Goal: Task Accomplishment & Management: Use online tool/utility

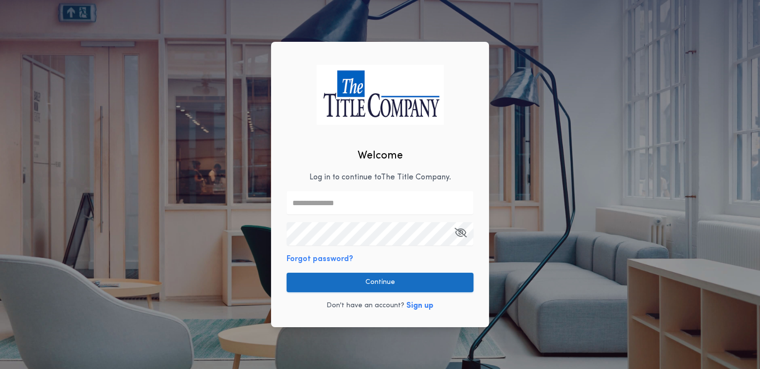
type input "**********"
click at [340, 275] on button "Continue" at bounding box center [380, 282] width 187 height 19
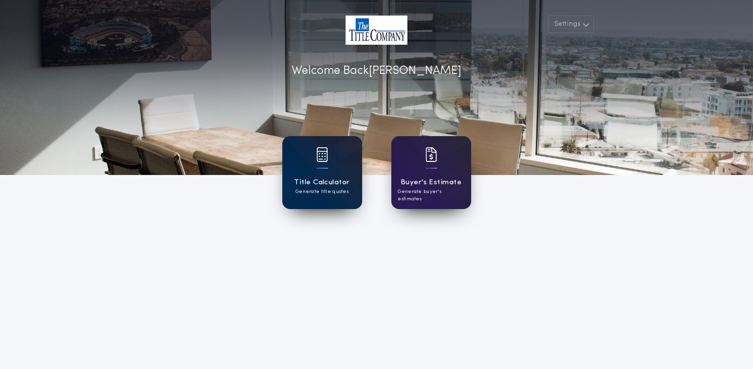
click at [329, 163] on div "Title Calculator Generate title quotes" at bounding box center [322, 172] width 80 height 73
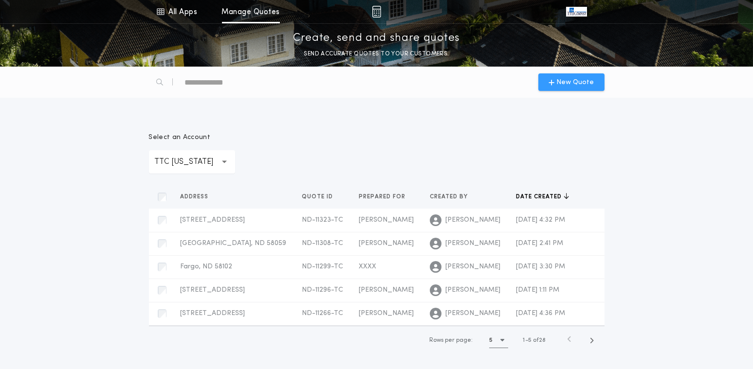
click at [571, 83] on span "New Quote" at bounding box center [574, 82] width 37 height 10
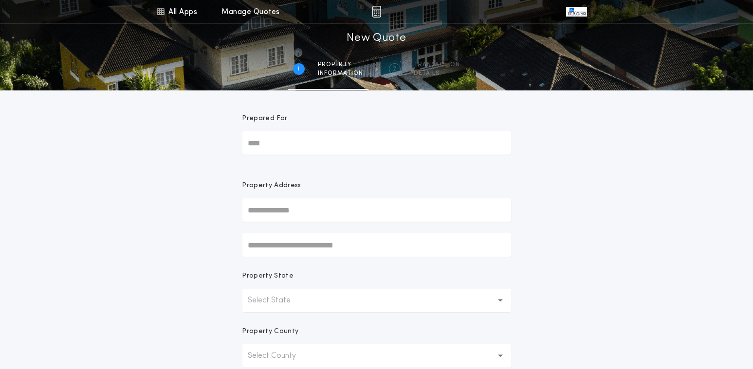
click at [268, 142] on input "Prepared For" at bounding box center [376, 142] width 269 height 23
type input "*"
type input "**********"
click at [291, 213] on input "text" at bounding box center [376, 210] width 269 height 23
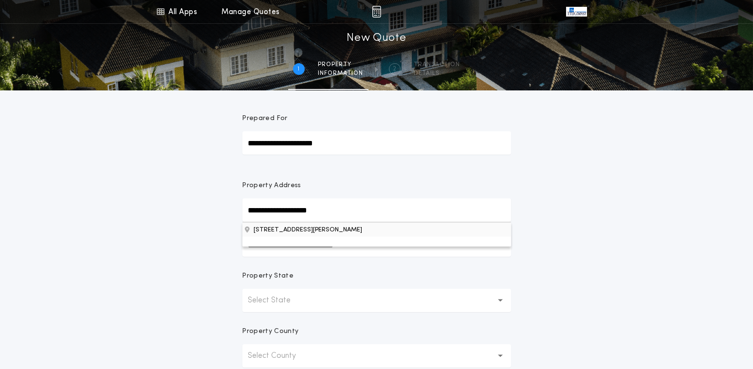
click at [337, 229] on button "[STREET_ADDRESS][PERSON_NAME]" at bounding box center [376, 229] width 269 height 15
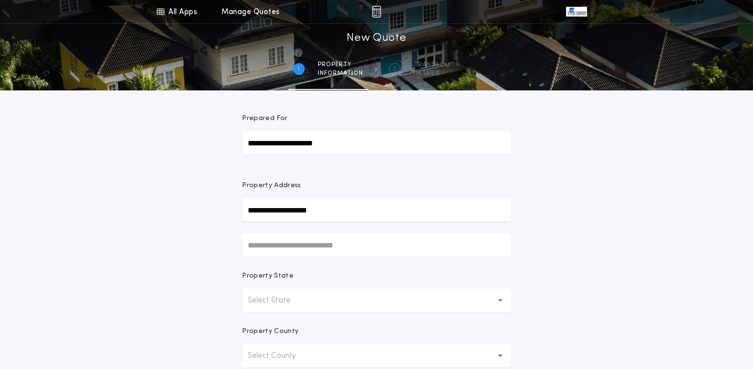
type input "**********"
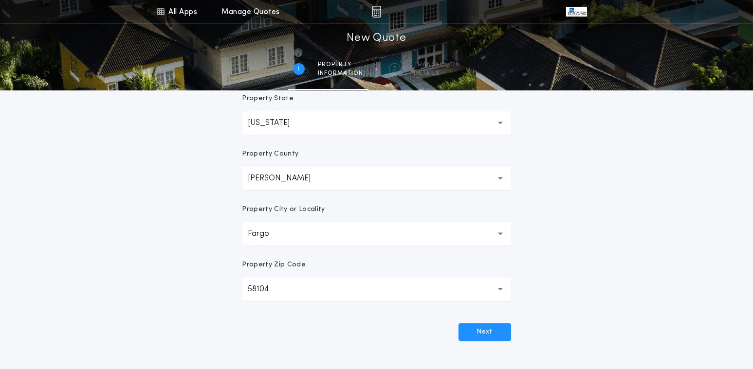
scroll to position [195, 0]
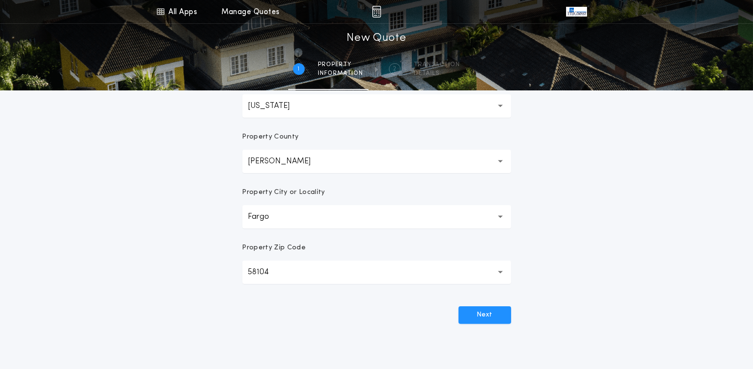
click at [473, 304] on div "Next" at bounding box center [376, 311] width 269 height 25
click at [480, 313] on button "Next" at bounding box center [484, 316] width 53 height 18
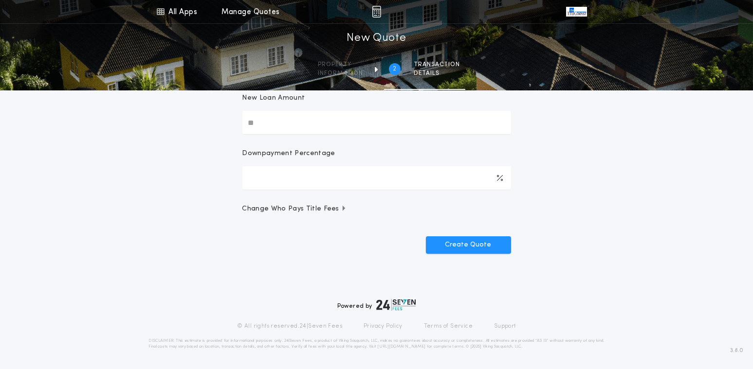
scroll to position [0, 0]
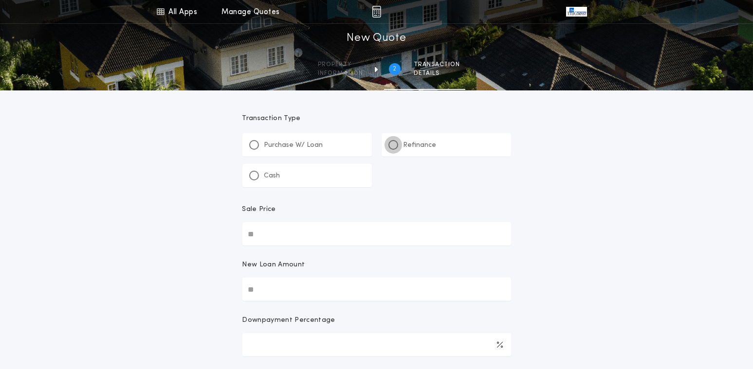
click at [395, 143] on div at bounding box center [393, 145] width 10 height 10
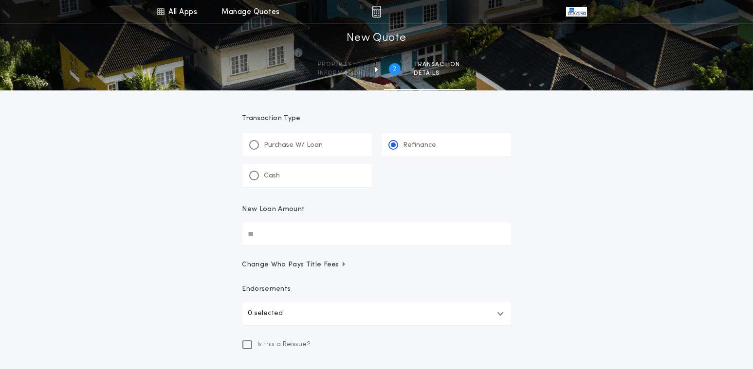
click at [262, 233] on input "New Loan Amount" at bounding box center [376, 233] width 269 height 23
click at [477, 227] on input "********" at bounding box center [376, 233] width 269 height 23
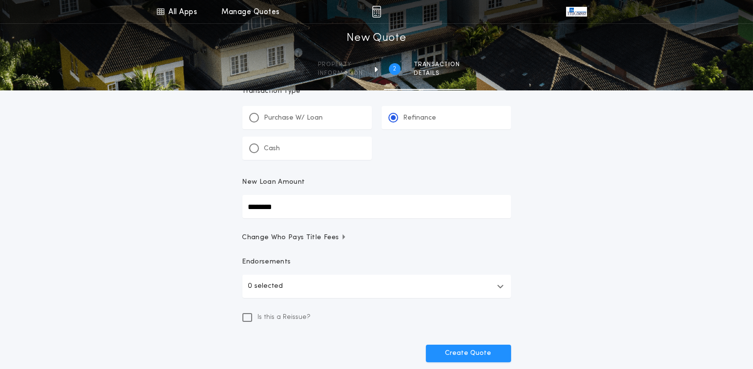
scroll to position [49, 0]
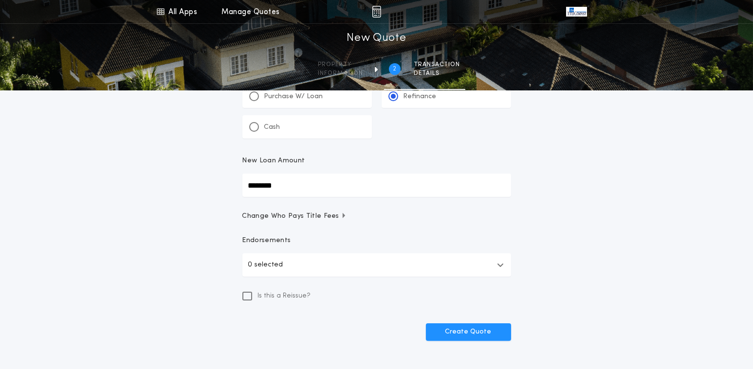
type input "********"
click at [271, 267] on p "0 selected" at bounding box center [265, 265] width 35 height 12
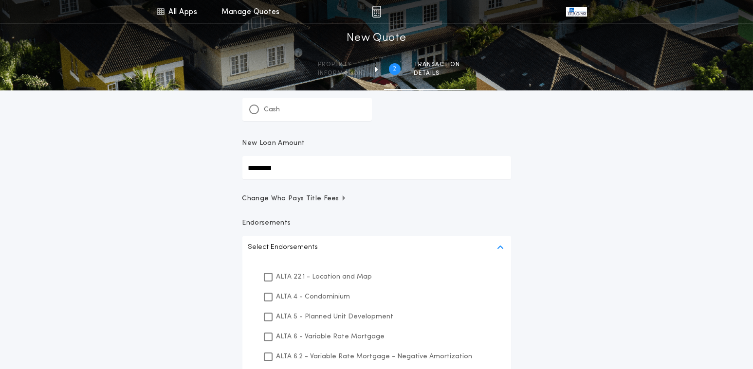
scroll to position [97, 0]
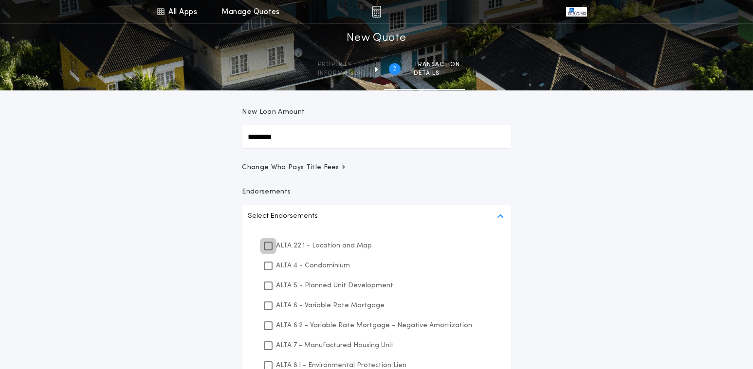
click at [267, 246] on icon at bounding box center [268, 246] width 6 height 7
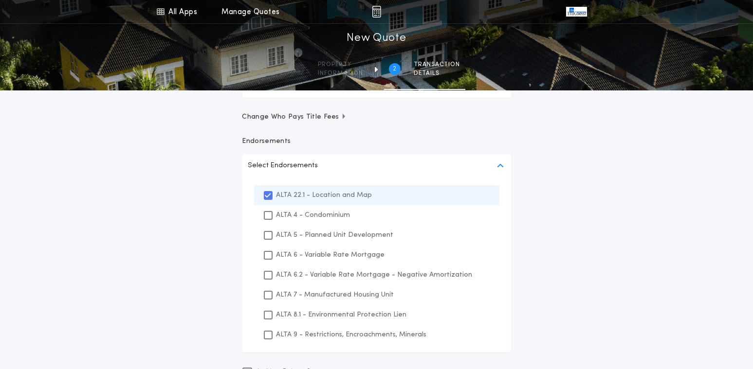
scroll to position [195, 0]
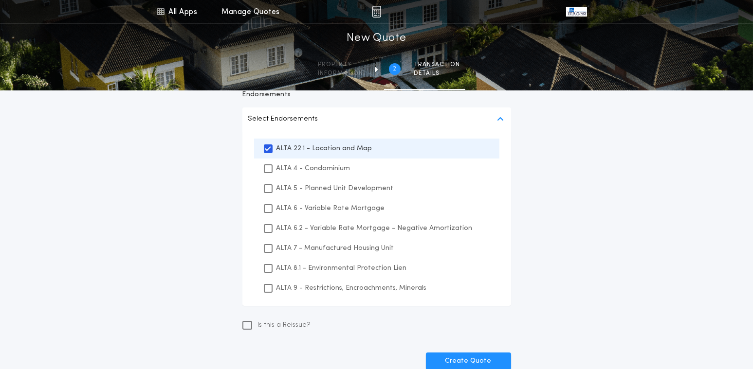
click at [263, 270] on div "ALTA 8.1 - Environmental Protection Lien" at bounding box center [376, 268] width 245 height 20
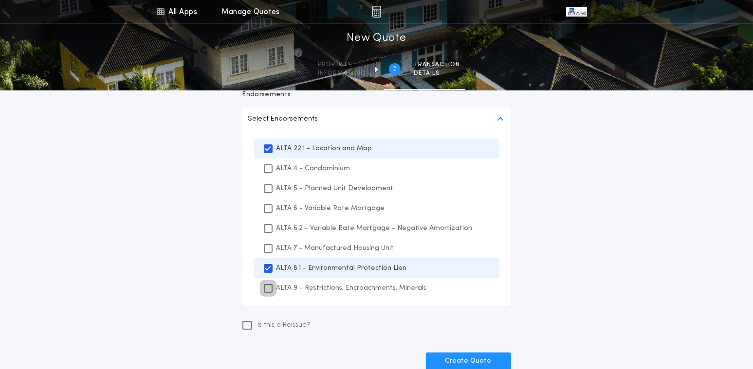
click at [267, 284] on div at bounding box center [268, 288] width 9 height 9
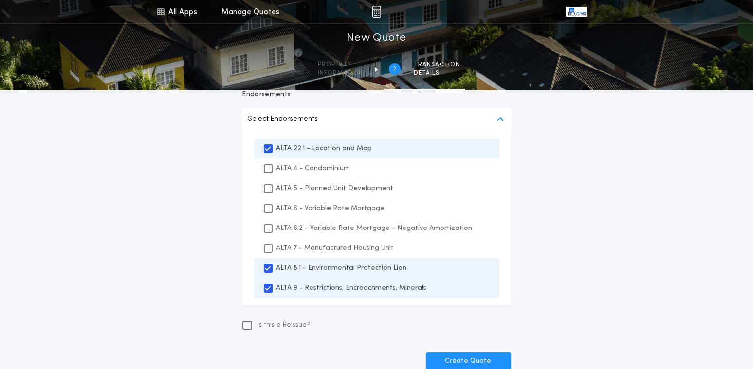
scroll to position [243, 0]
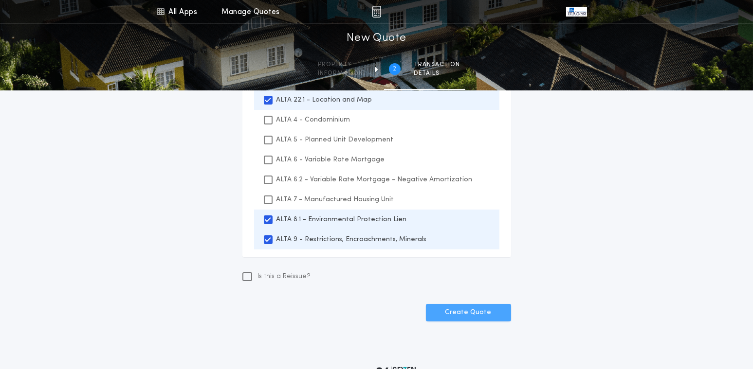
click at [462, 308] on button "Create Quote" at bounding box center [468, 313] width 85 height 18
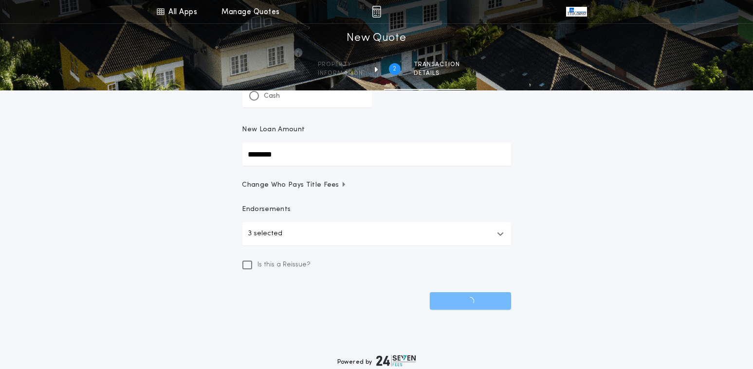
scroll to position [97, 0]
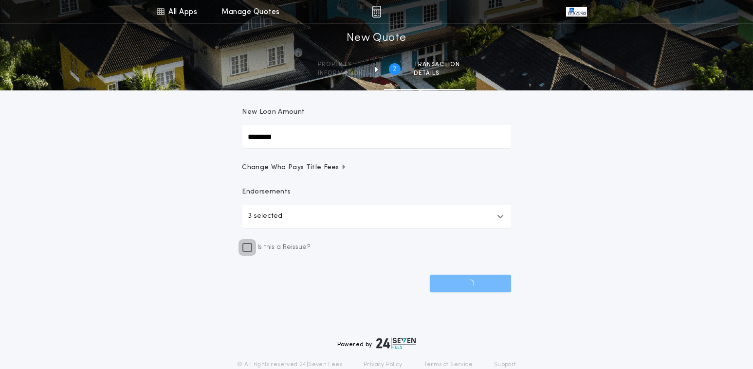
click at [244, 247] on icon at bounding box center [247, 248] width 7 height 8
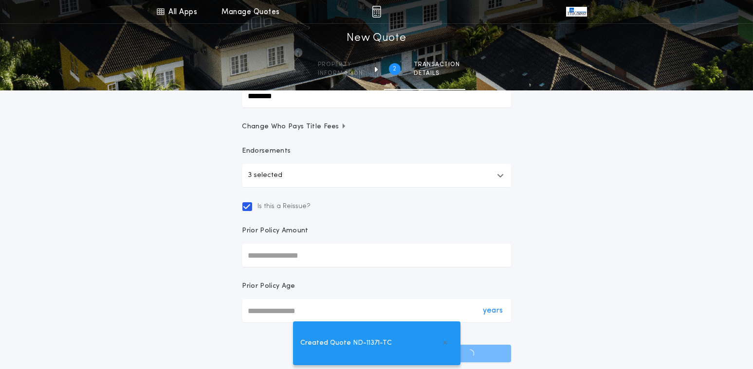
scroll to position [195, 0]
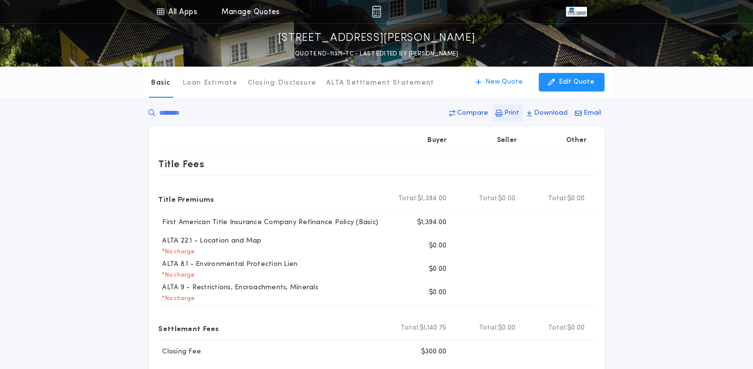
click at [511, 109] on p "Print" at bounding box center [512, 114] width 15 height 10
